Goal: Navigation & Orientation: Find specific page/section

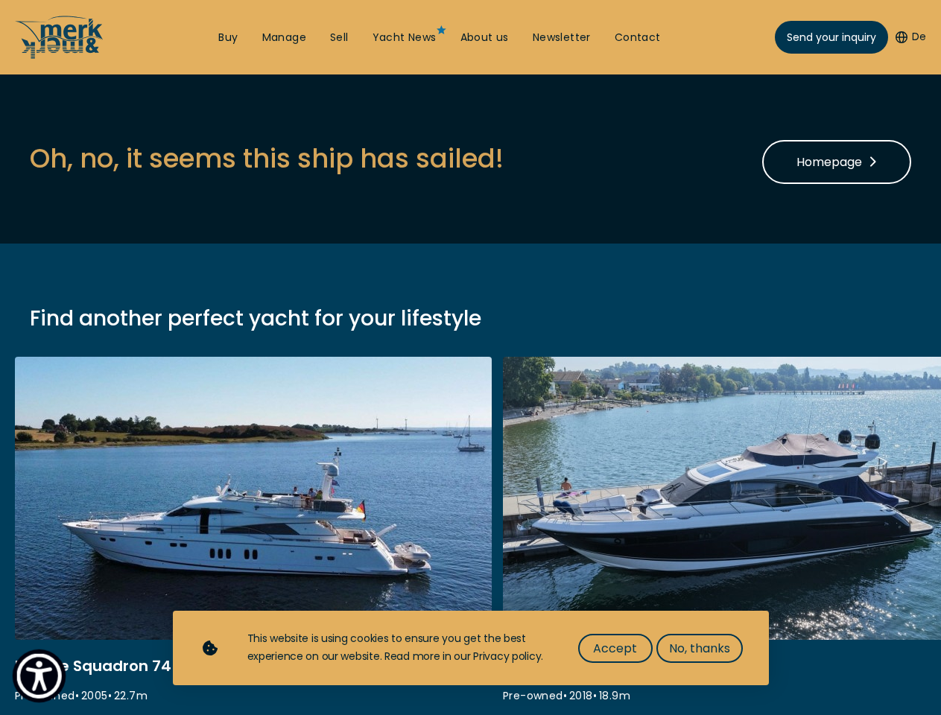
click at [39, 675] on img "Show Accessibility Preferences" at bounding box center [38, 675] width 45 height 45
click at [909, 37] on button "De" at bounding box center [910, 37] width 31 height 15
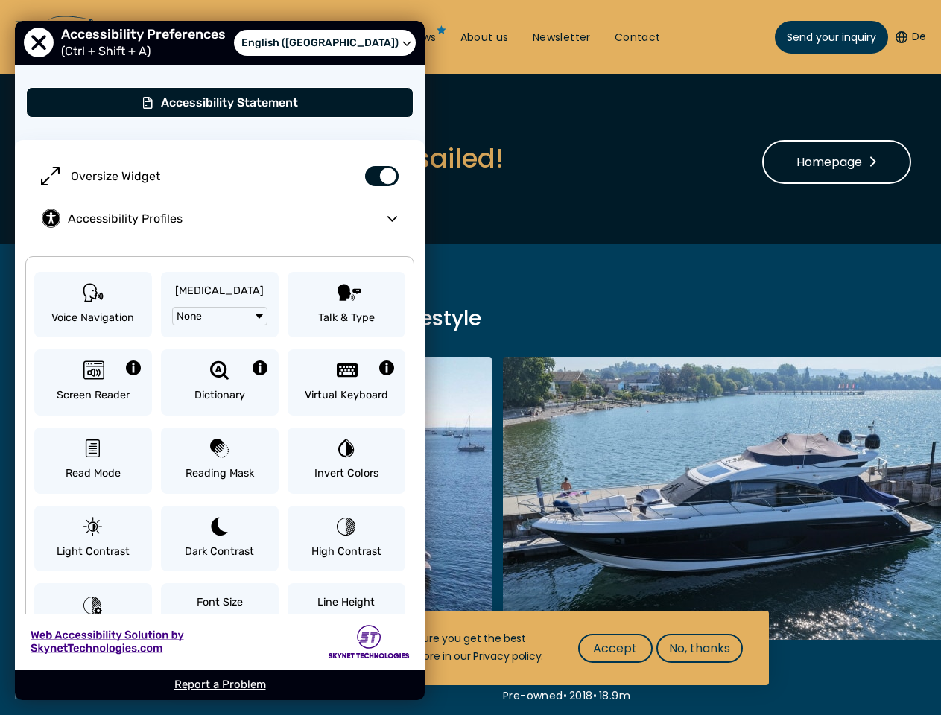
click at [266, 158] on label "Oversize Widget" at bounding box center [220, 176] width 380 height 42
click at [350, 158] on input "Oversize Widget" at bounding box center [376, 168] width 52 height 26
checkbox input "false"
click at [614, 648] on span "Accept" at bounding box center [615, 648] width 44 height 19
